Goal: Find contact information

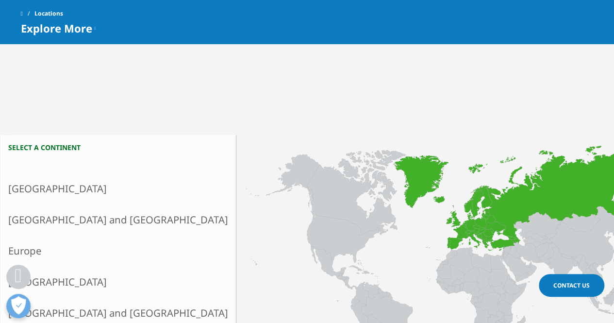
scroll to position [225, 0]
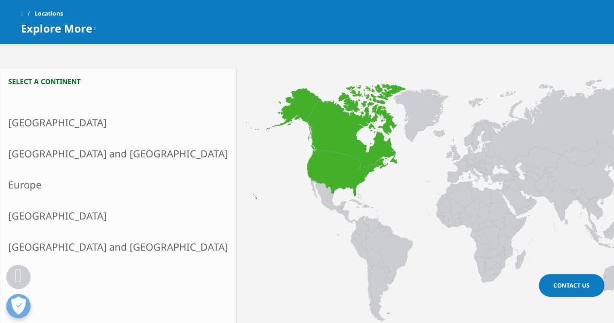
click at [37, 115] on link "North America" at bounding box center [117, 122] width 235 height 31
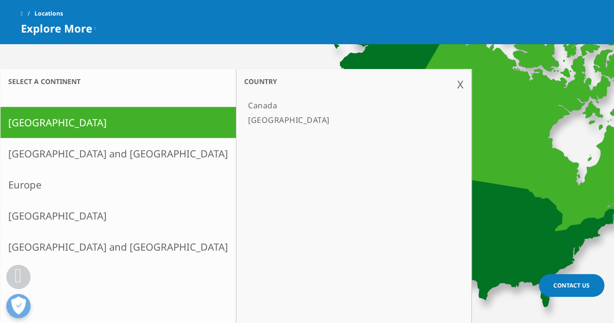
click at [244, 121] on link "[GEOGRAPHIC_DATA]" at bounding box center [349, 120] width 210 height 15
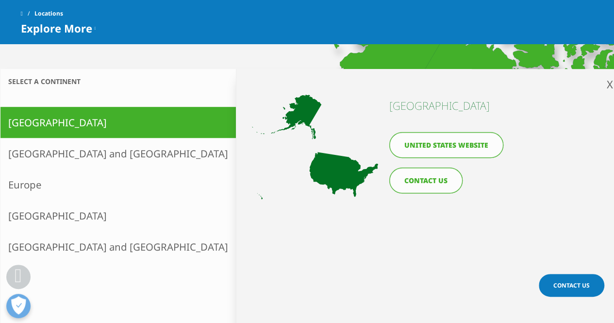
click at [424, 177] on link "CONTACT US" at bounding box center [425, 180] width 73 height 26
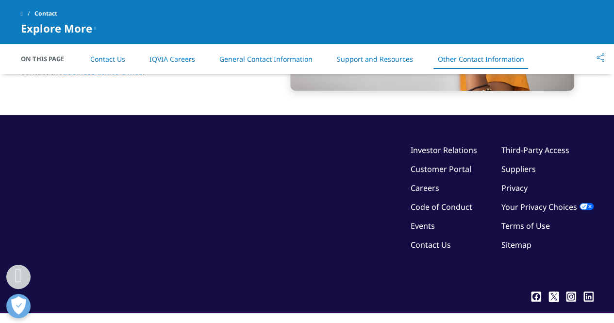
scroll to position [1697, 0]
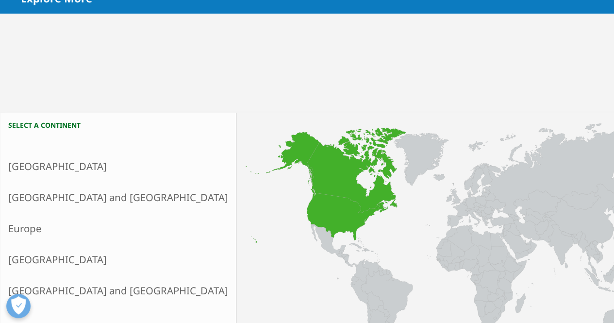
click at [66, 162] on link "North America" at bounding box center [117, 166] width 235 height 31
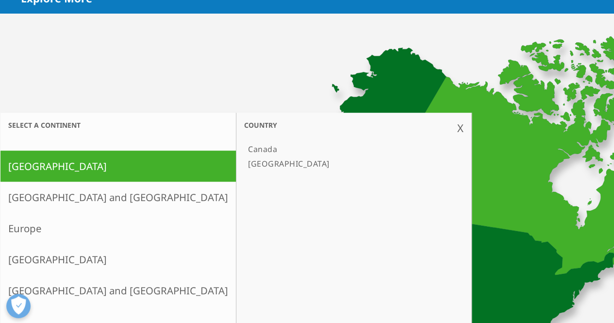
click at [244, 167] on link "[GEOGRAPHIC_DATA]" at bounding box center [349, 163] width 210 height 15
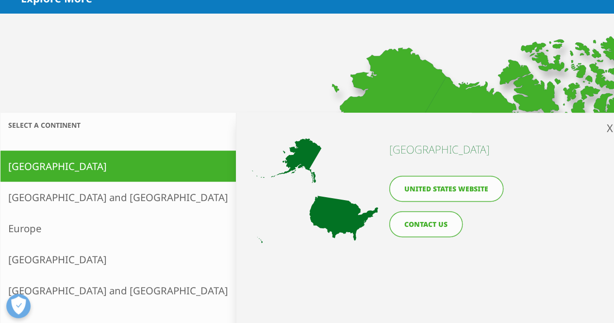
click at [436, 184] on link "United States website" at bounding box center [446, 189] width 114 height 26
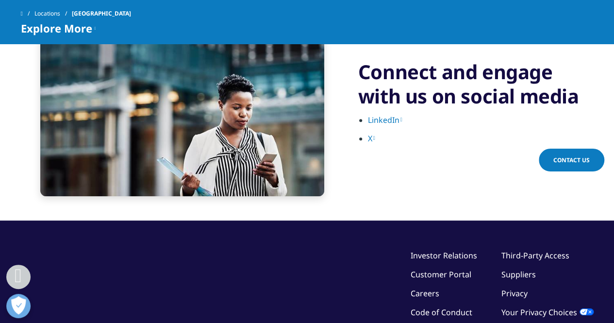
scroll to position [2281, 0]
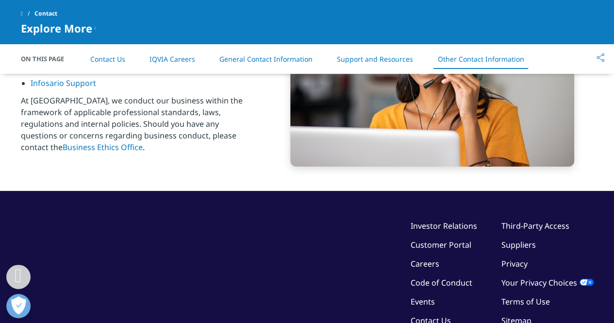
scroll to position [1697, 0]
